Goal: Transaction & Acquisition: Purchase product/service

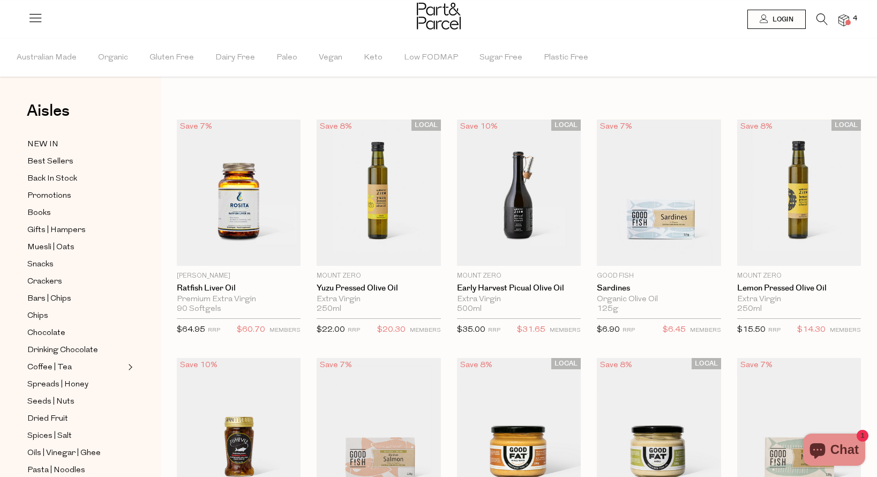
click at [841, 21] on img at bounding box center [843, 20] width 11 height 12
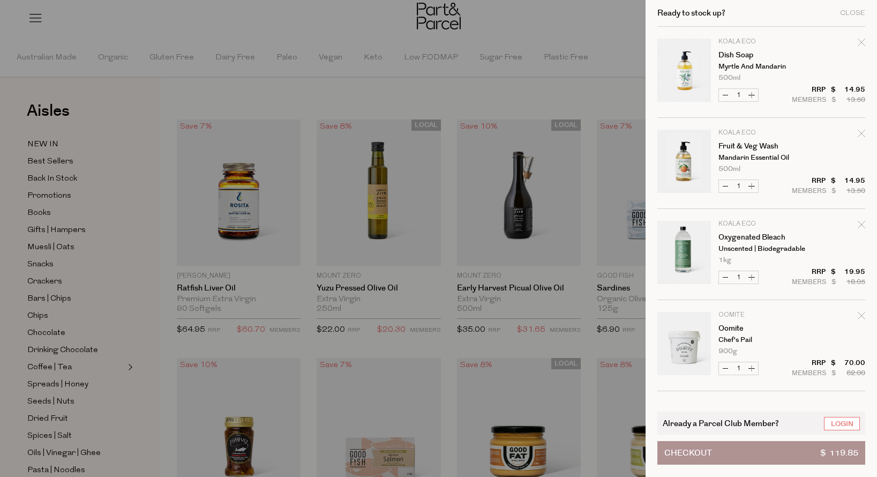
click at [535, 72] on div at bounding box center [438, 238] width 877 height 477
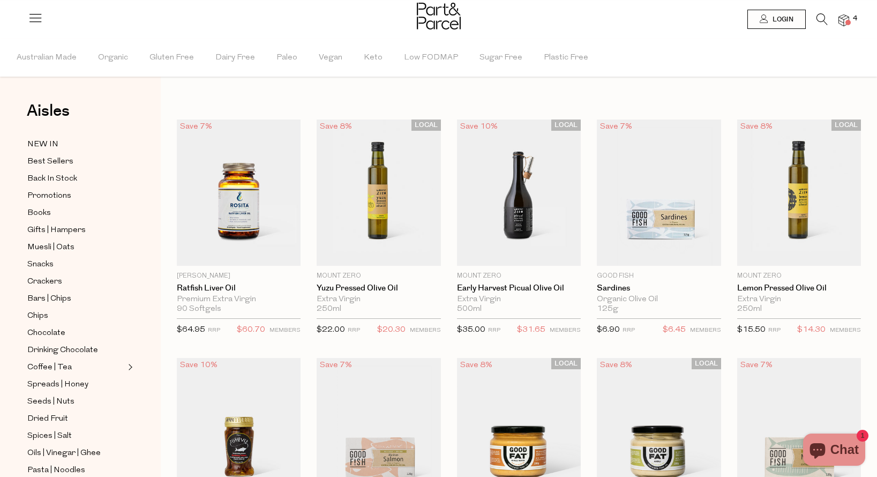
click at [442, 27] on img at bounding box center [439, 16] width 44 height 27
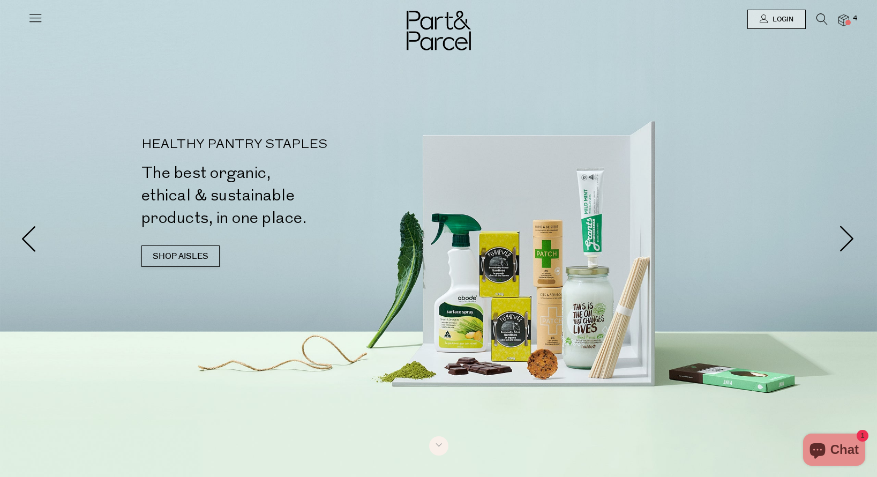
click at [819, 20] on icon at bounding box center [821, 19] width 11 height 12
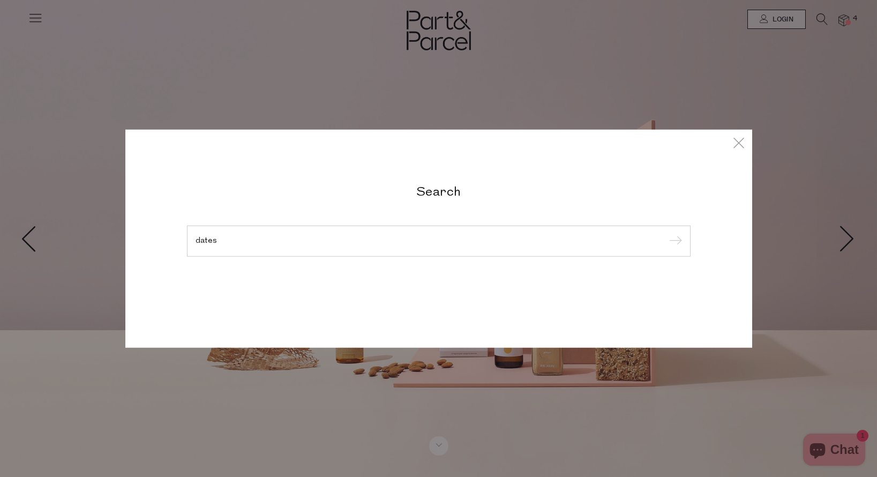
type input "dates"
click at [673, 242] on input "submit" at bounding box center [674, 242] width 16 height 16
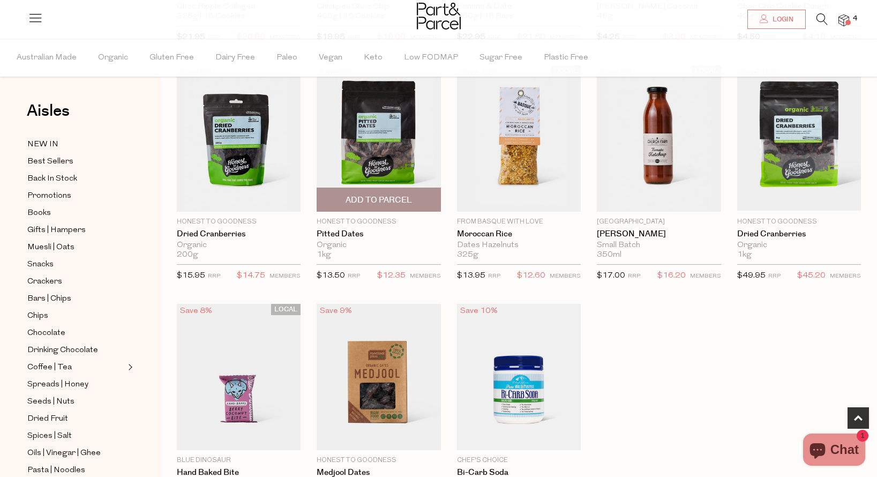
scroll to position [533, 0]
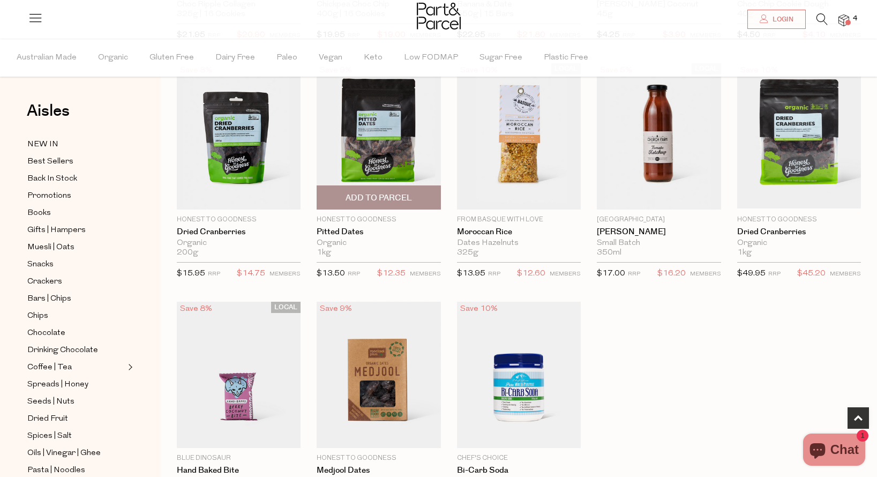
click at [383, 139] on img at bounding box center [379, 136] width 124 height 146
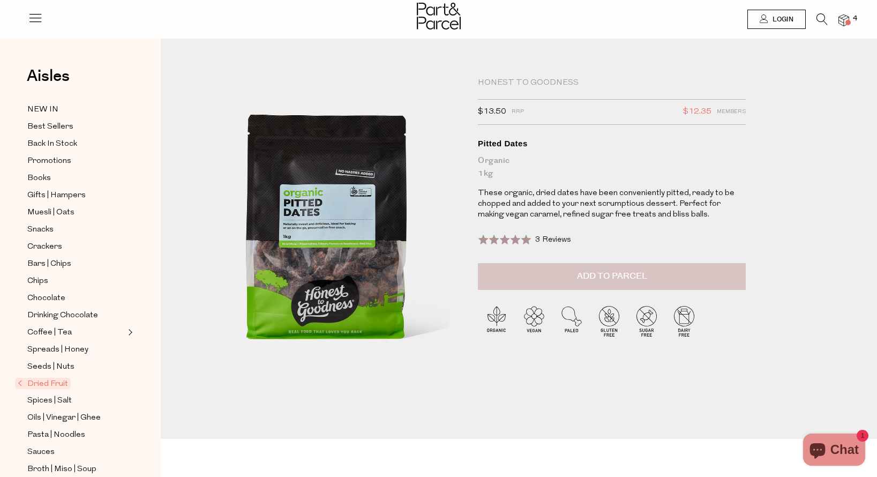
click at [617, 277] on span "Add to Parcel" at bounding box center [612, 276] width 70 height 12
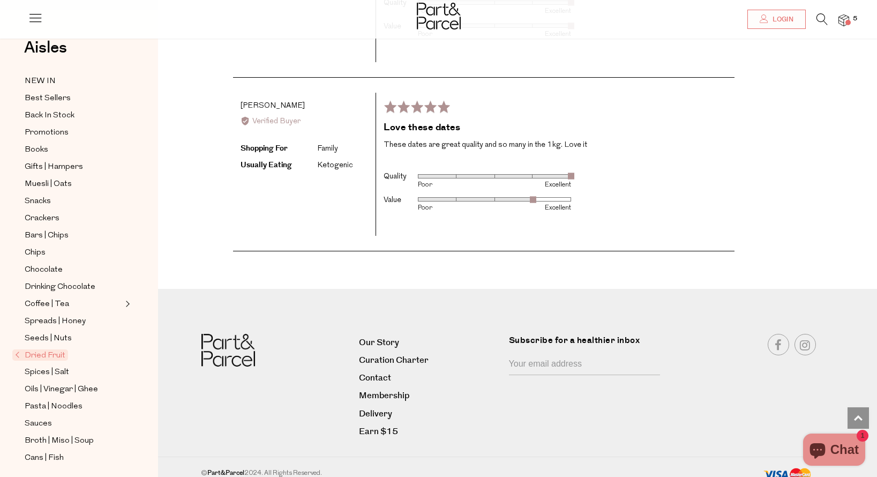
scroll to position [1918, 3]
click at [78, 425] on ul "NEW IN Best Sellers Back In Stock Promotions Books Gifts | Hampers Muesli | Oat…" at bounding box center [77, 364] width 115 height 579
click at [77, 435] on span "Broth | Miso | Soup" at bounding box center [59, 441] width 69 height 13
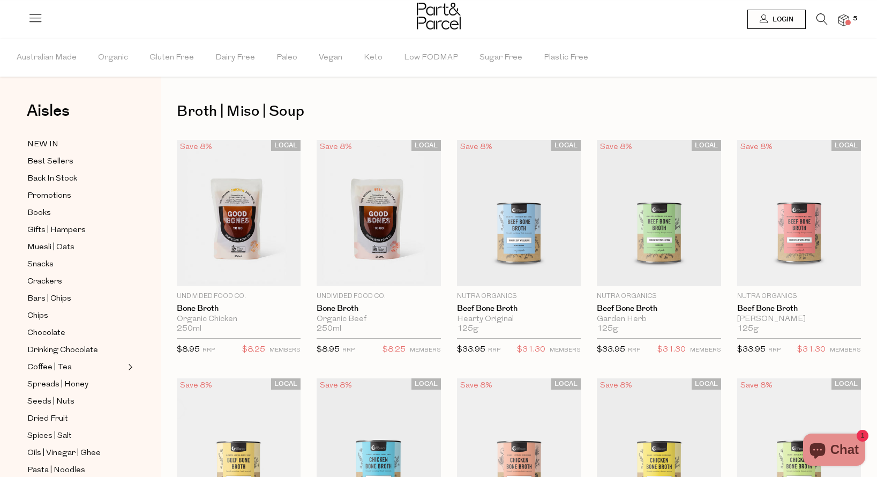
click at [841, 17] on img at bounding box center [843, 20] width 11 height 12
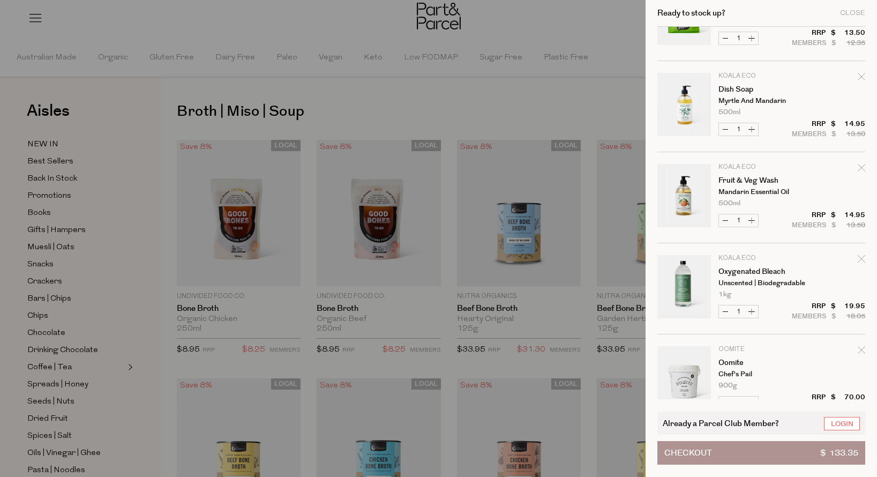
scroll to position [57, 0]
click at [866, 257] on div "Ready to stock up? Close Image Product Total Qty Honest to Goodness Pitted Date…" at bounding box center [761, 238] width 231 height 477
click at [861, 258] on icon "Remove Oxygenated Bleach" at bounding box center [862, 258] width 8 height 8
type input "Add Membership"
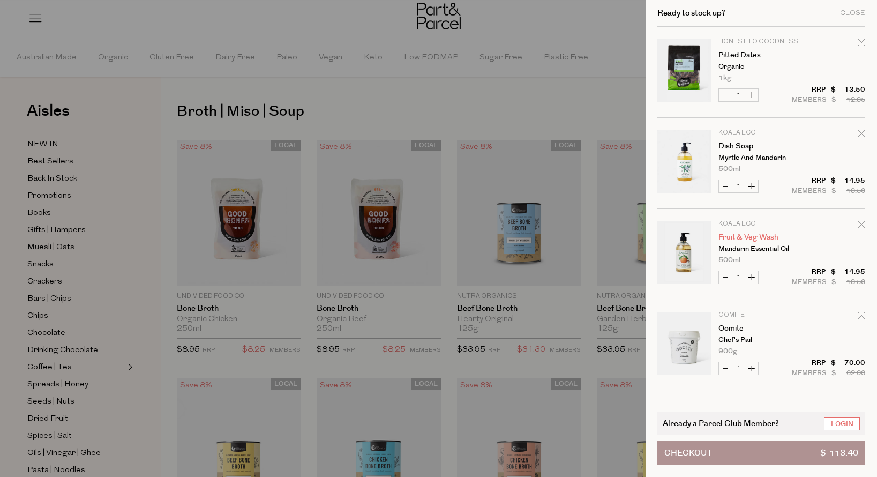
click at [753, 236] on link "Fruit & Veg Wash" at bounding box center [759, 238] width 83 height 8
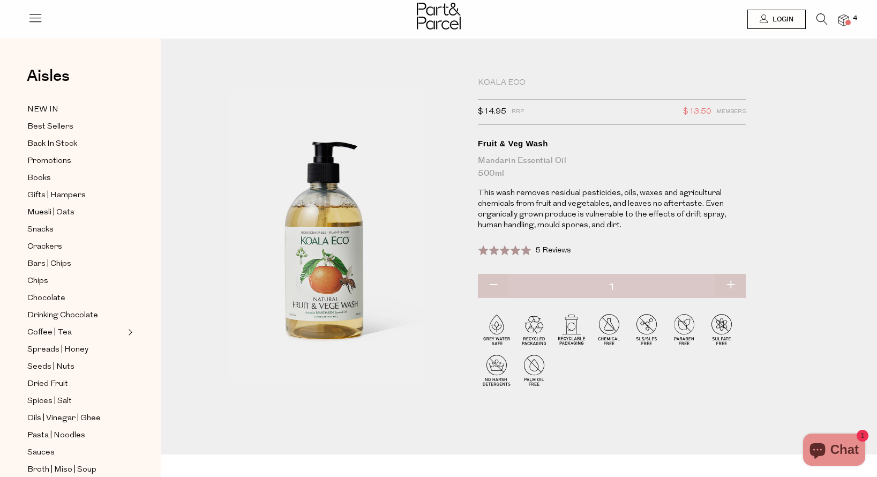
click at [563, 248] on span "5 Reviews" at bounding box center [553, 250] width 36 height 8
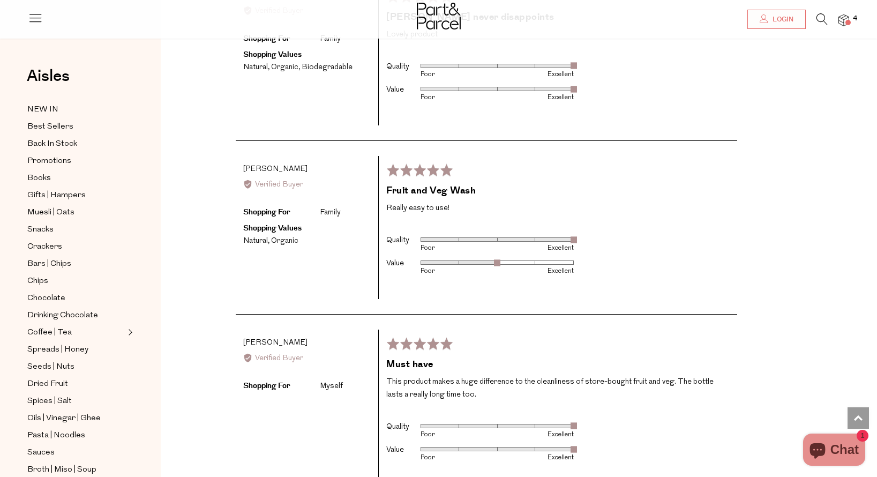
scroll to position [1928, 0]
click at [843, 21] on img at bounding box center [843, 20] width 11 height 12
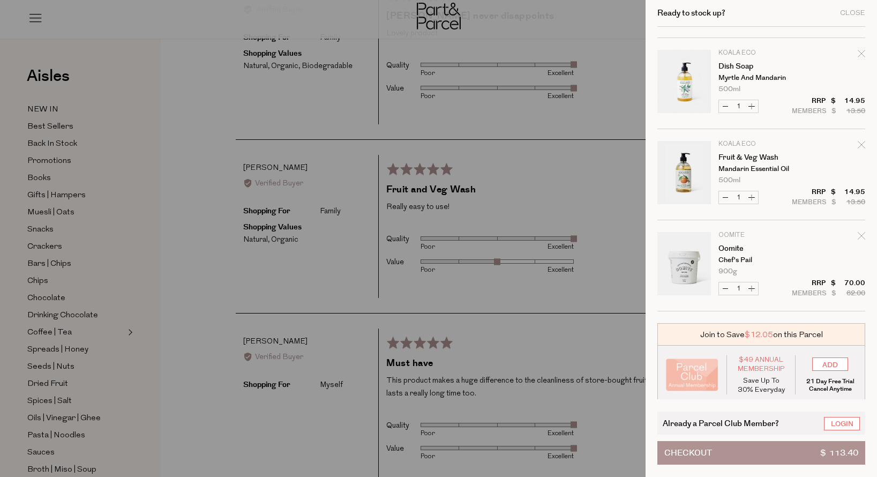
scroll to position [82, 0]
click at [733, 245] on link "Oomite" at bounding box center [759, 247] width 83 height 8
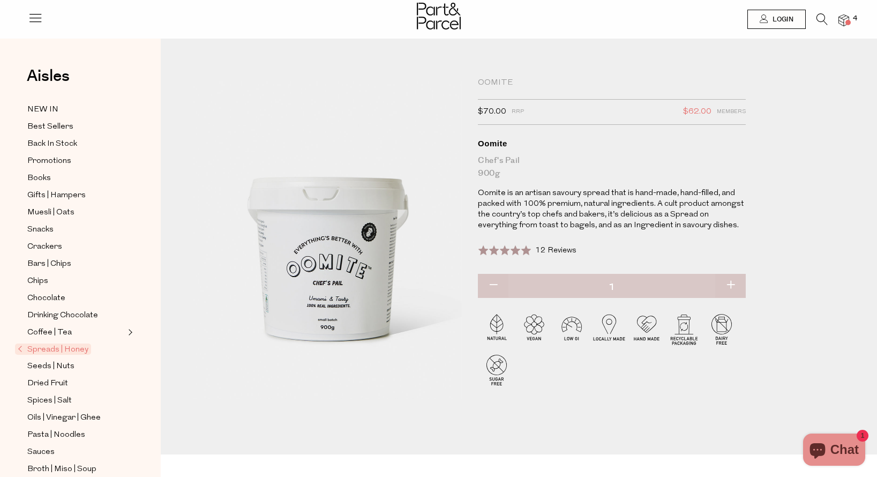
click at [565, 248] on span "12 Reviews" at bounding box center [555, 250] width 41 height 8
click at [849, 21] on span at bounding box center [847, 22] width 5 height 5
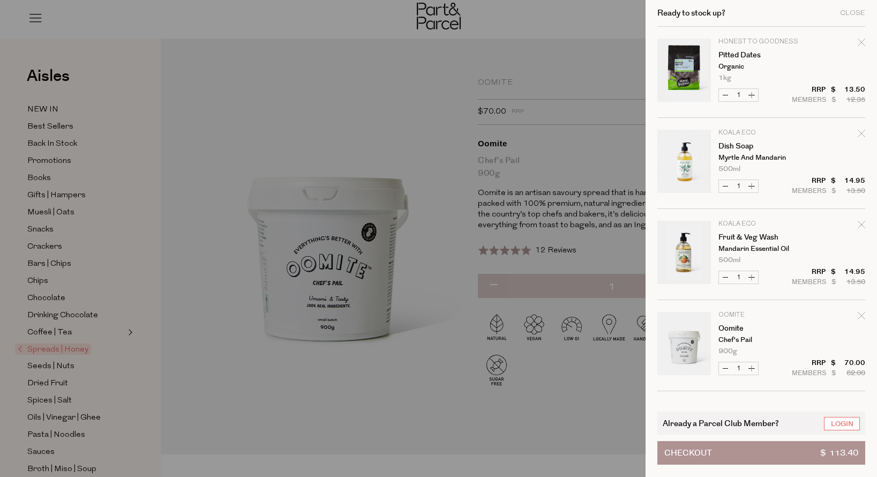
click at [858, 44] on icon "Remove Pitted Dates" at bounding box center [861, 42] width 7 height 7
type input "Add Membership"
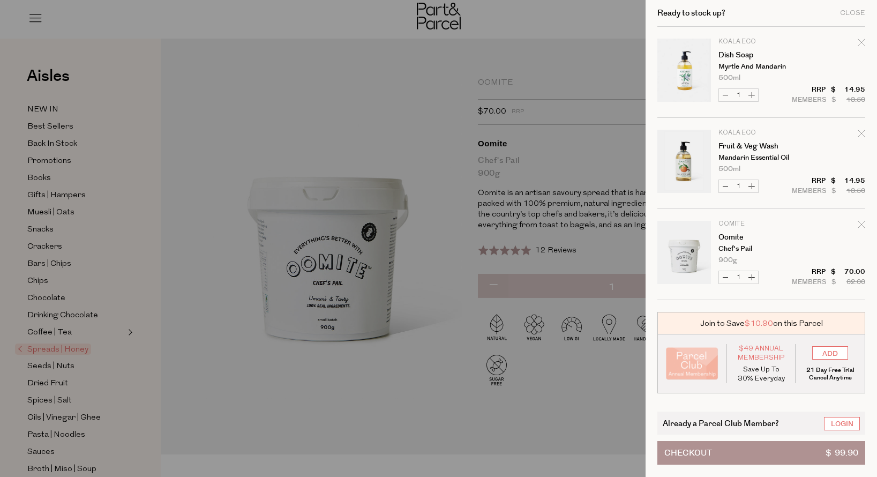
drag, startPoint x: 367, startPoint y: 95, endPoint x: 477, endPoint y: 36, distance: 125.1
click at [368, 95] on div at bounding box center [438, 238] width 877 height 477
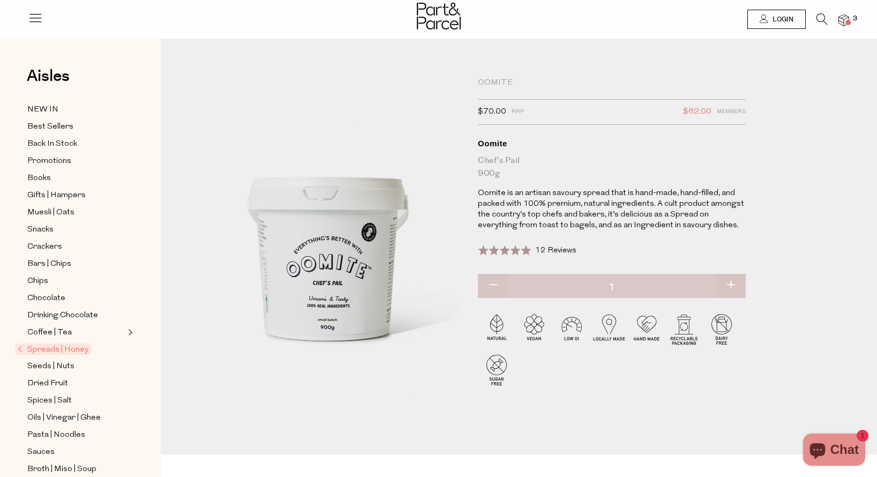
click at [824, 22] on icon at bounding box center [821, 19] width 11 height 12
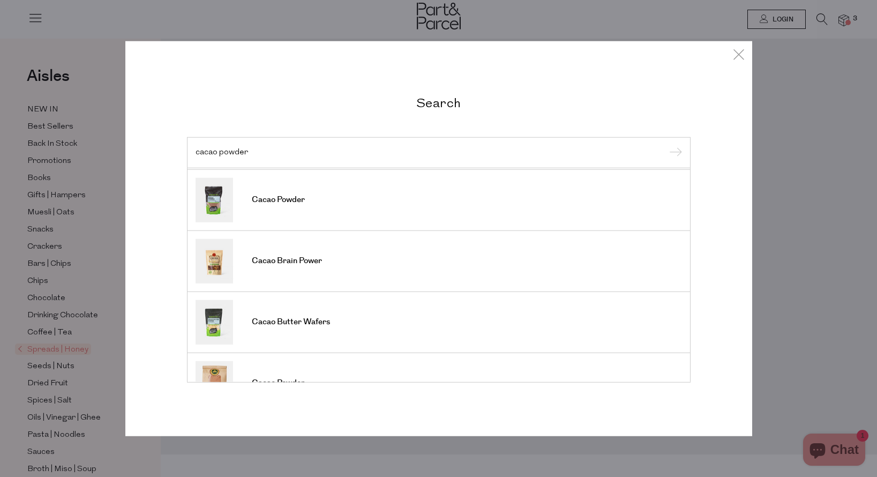
scroll to position [121, 0]
type input "cacao powder"
click at [673, 153] on input "submit" at bounding box center [674, 153] width 16 height 16
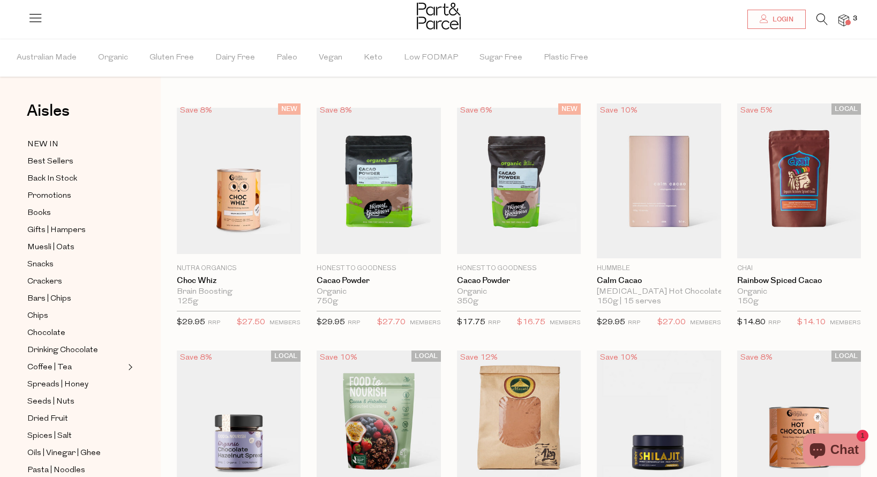
scroll to position [19, 0]
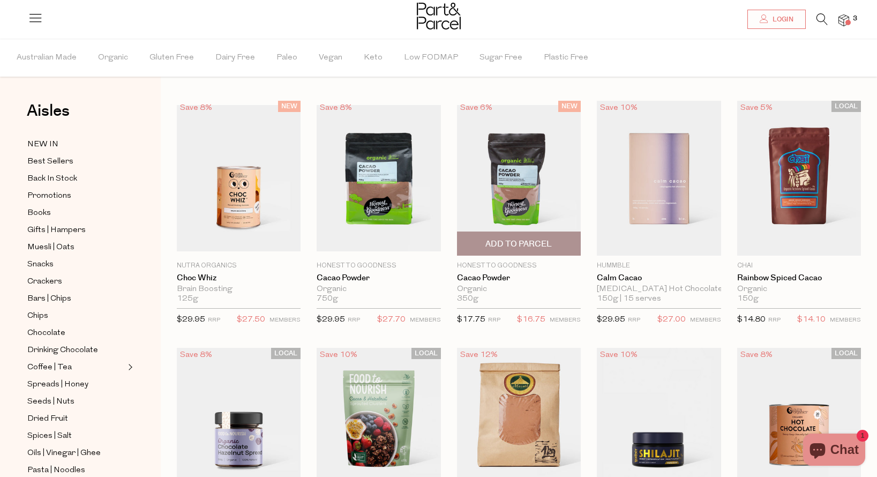
click at [515, 244] on span "Add To Parcel" at bounding box center [518, 243] width 66 height 11
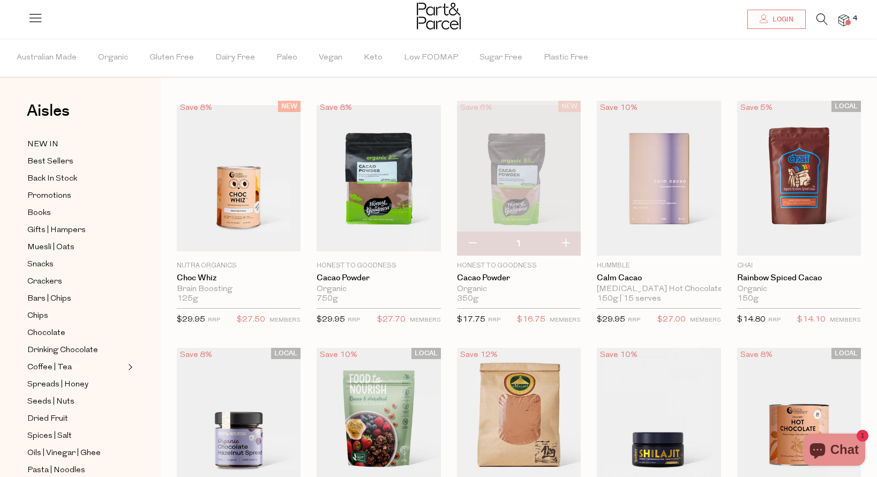
click at [848, 22] on span at bounding box center [847, 22] width 5 height 5
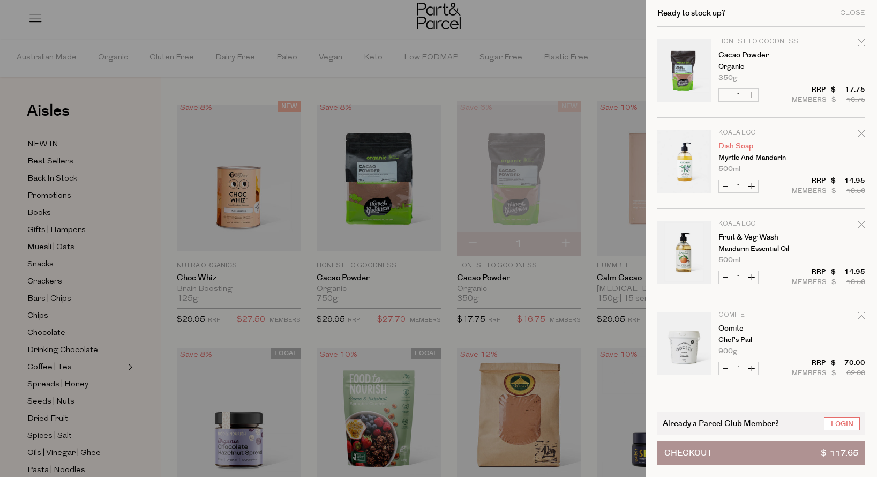
click at [744, 144] on link "Dish Soap" at bounding box center [759, 147] width 83 height 8
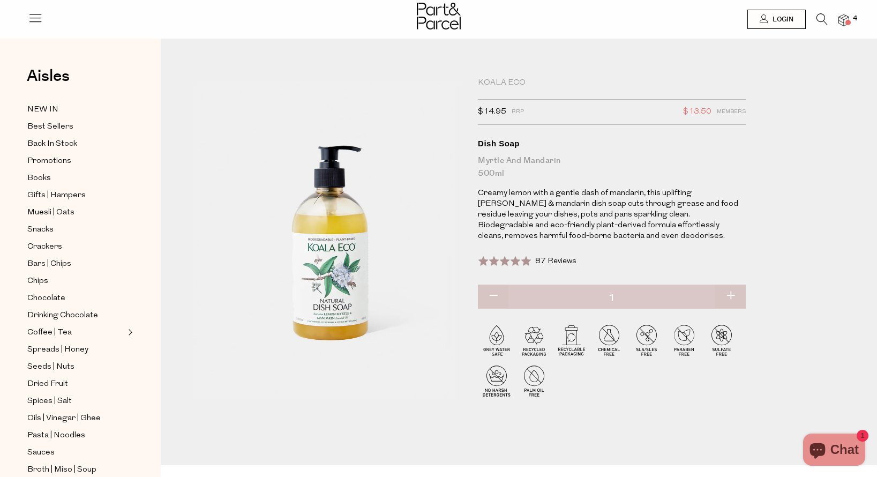
click at [846, 16] on img at bounding box center [843, 20] width 11 height 12
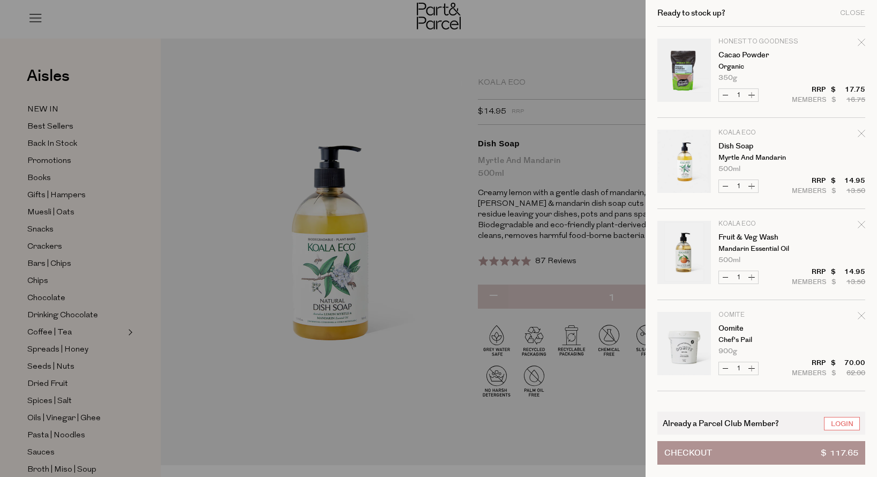
click at [859, 131] on icon "Remove Dish Soap" at bounding box center [862, 134] width 8 height 8
type input "Add Membership"
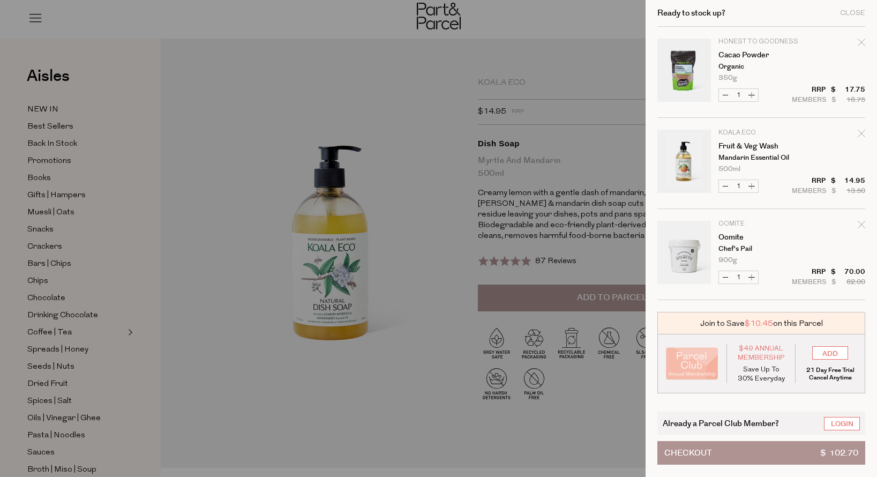
click at [587, 49] on div at bounding box center [438, 238] width 877 height 477
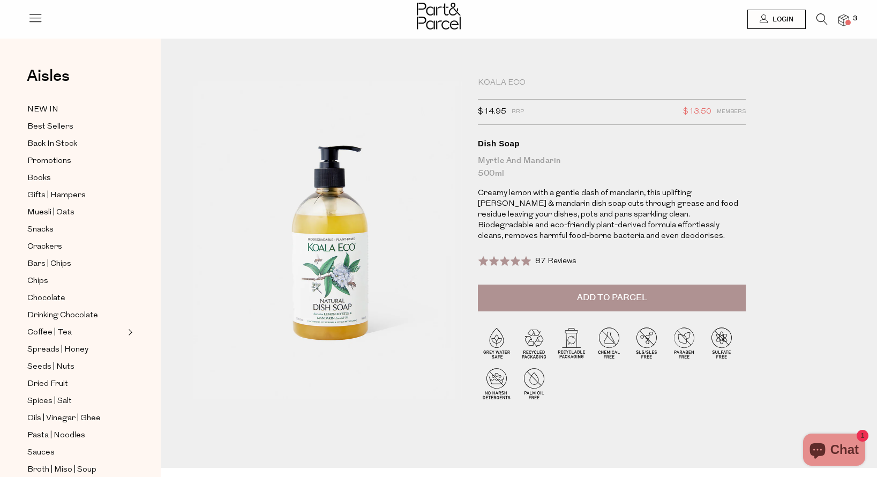
click at [816, 21] on icon at bounding box center [821, 19] width 11 height 12
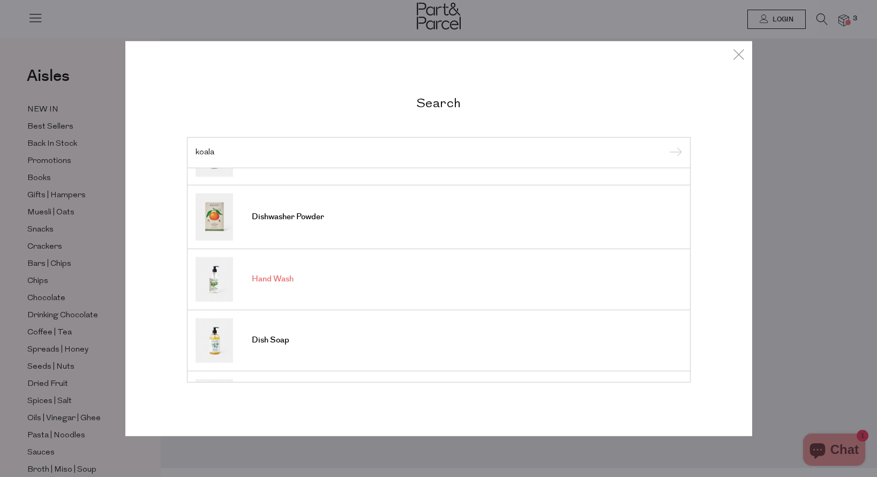
scroll to position [176, 0]
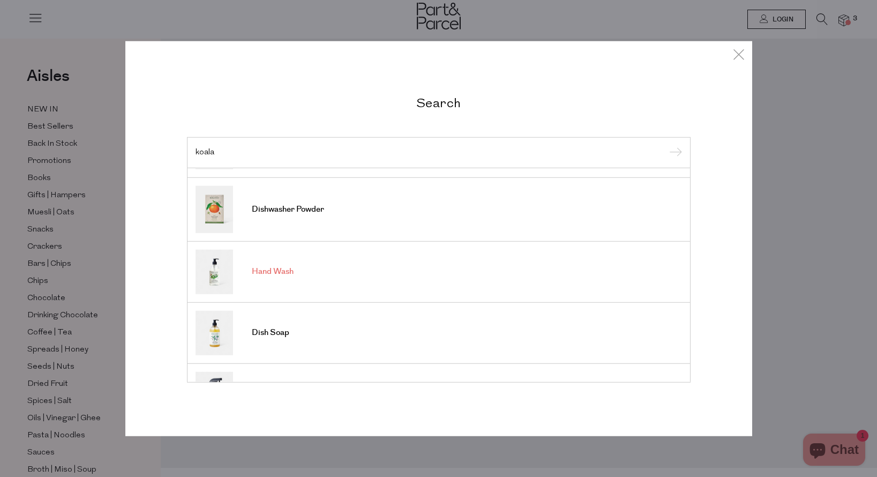
type input "koala"
click at [289, 274] on span "Hand Wash" at bounding box center [273, 271] width 42 height 11
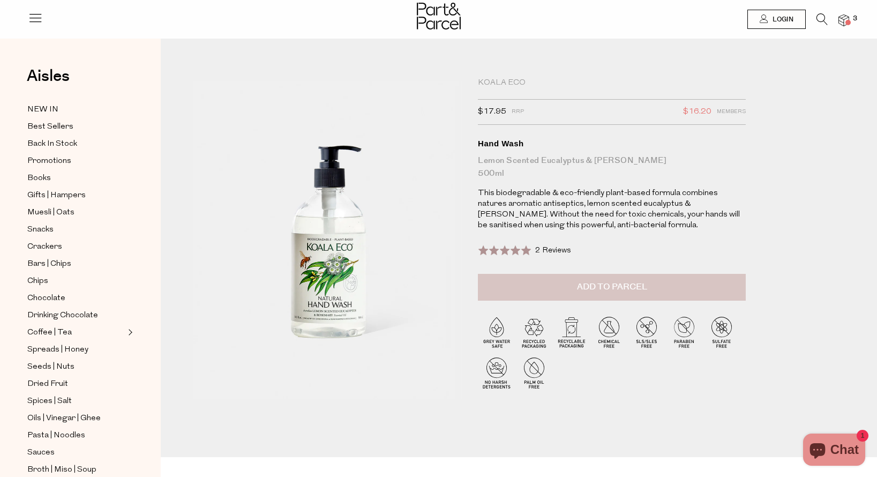
click at [620, 290] on span "Add to Parcel" at bounding box center [612, 287] width 70 height 12
click at [847, 18] on img at bounding box center [843, 20] width 11 height 12
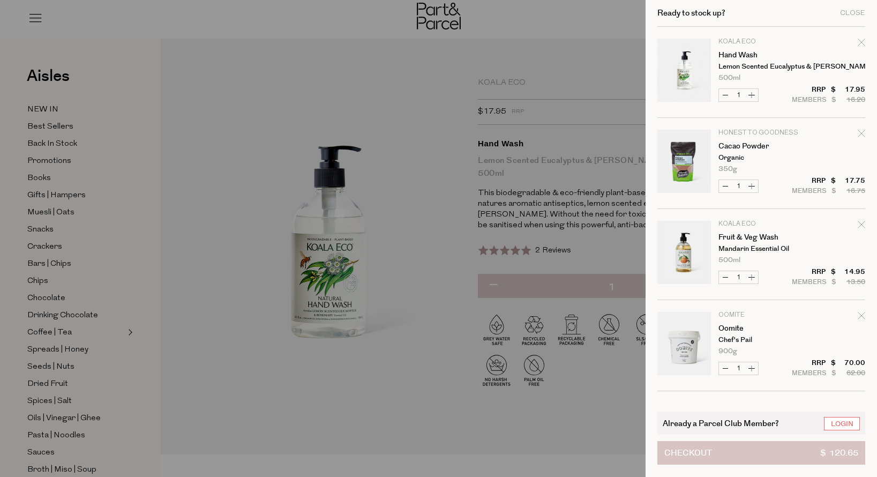
click at [729, 456] on button "Checkout $ 120.65" at bounding box center [761, 453] width 208 height 24
